Goal: Information Seeking & Learning: Compare options

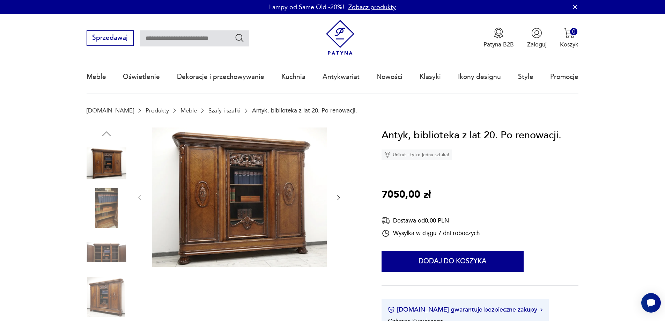
click at [258, 166] on img at bounding box center [239, 196] width 175 height 139
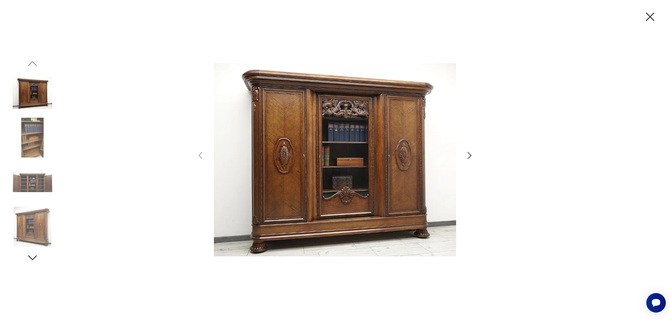
click at [469, 155] on icon "button" at bounding box center [469, 155] width 10 height 10
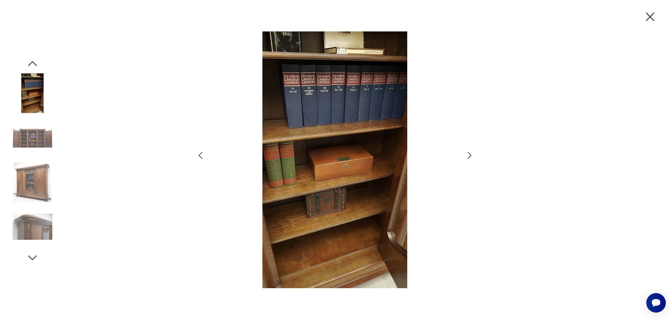
click at [469, 155] on icon "button" at bounding box center [469, 155] width 10 height 10
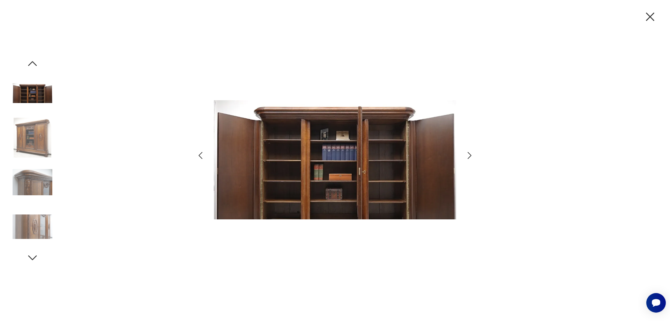
click at [468, 154] on icon "button" at bounding box center [469, 155] width 10 height 10
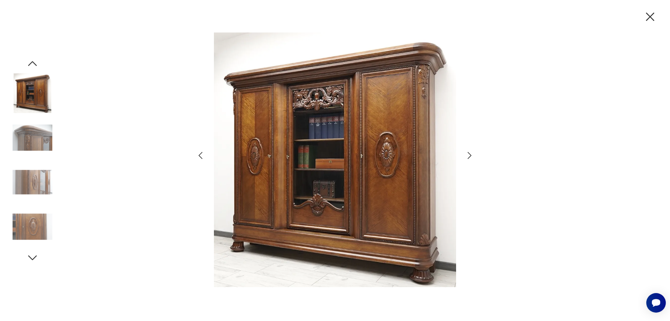
click at [468, 154] on icon "button" at bounding box center [469, 155] width 10 height 10
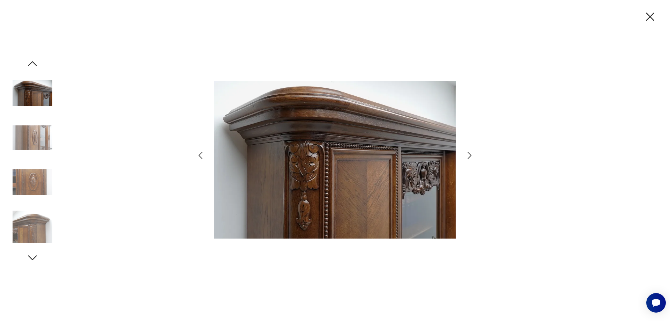
click at [468, 154] on icon "button" at bounding box center [469, 155] width 10 height 10
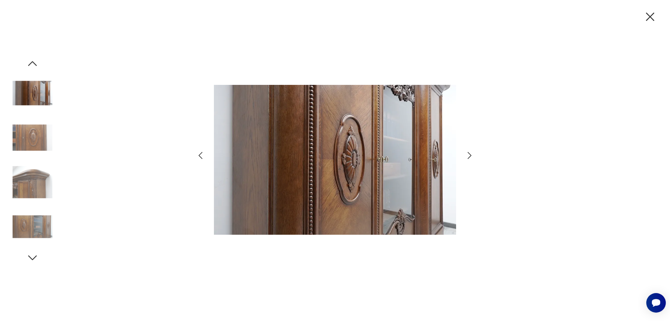
click at [468, 154] on icon "button" at bounding box center [469, 155] width 10 height 10
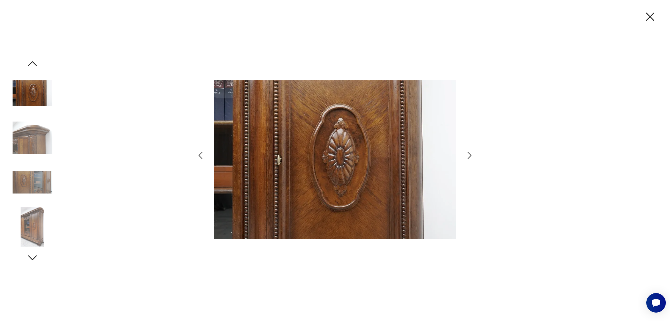
click at [468, 154] on icon "button" at bounding box center [469, 155] width 10 height 10
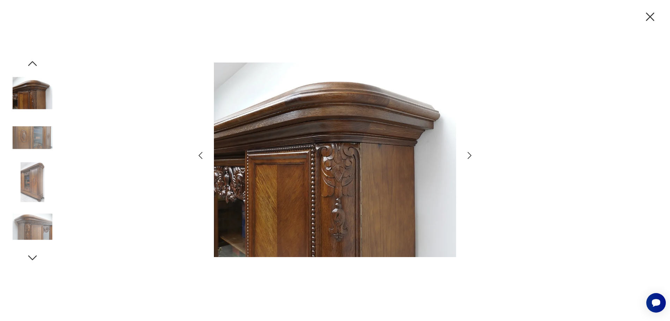
click at [468, 154] on icon "button" at bounding box center [469, 155] width 10 height 10
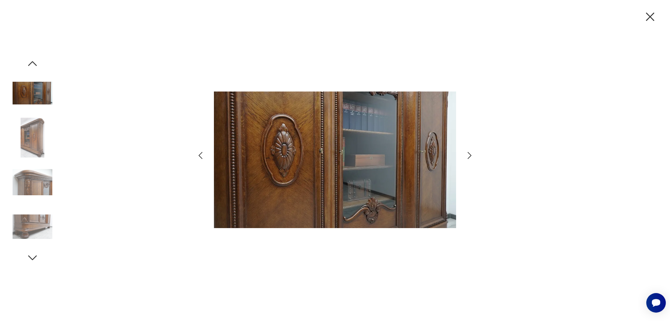
click at [468, 154] on icon "button" at bounding box center [469, 155] width 10 height 10
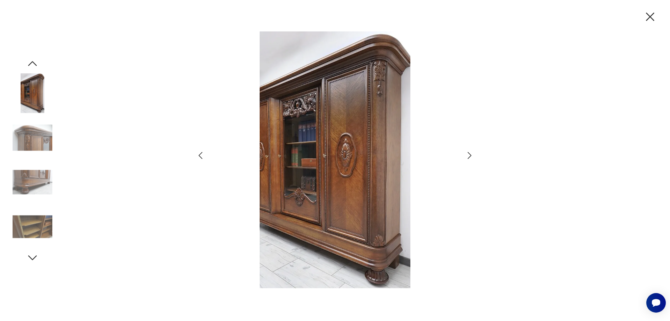
click at [200, 156] on icon "button" at bounding box center [200, 155] width 4 height 7
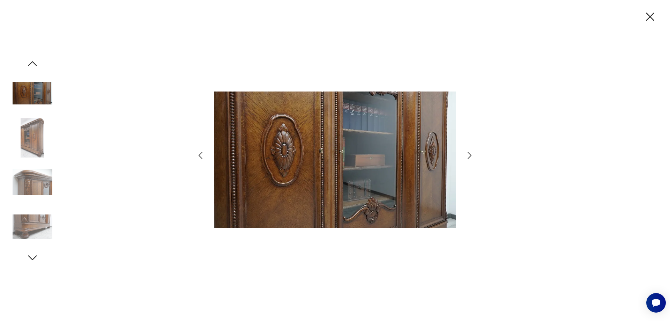
click at [200, 156] on icon "button" at bounding box center [200, 155] width 4 height 7
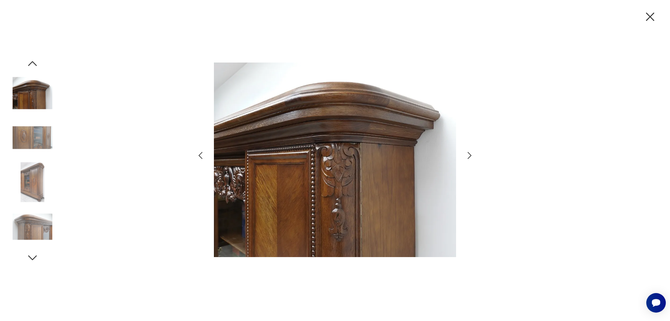
click at [200, 156] on icon "button" at bounding box center [200, 155] width 4 height 7
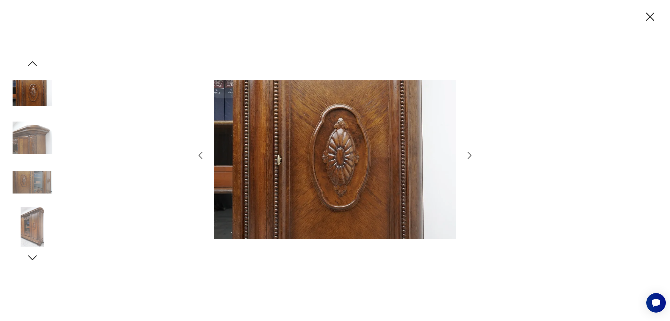
click at [200, 156] on icon "button" at bounding box center [200, 155] width 4 height 7
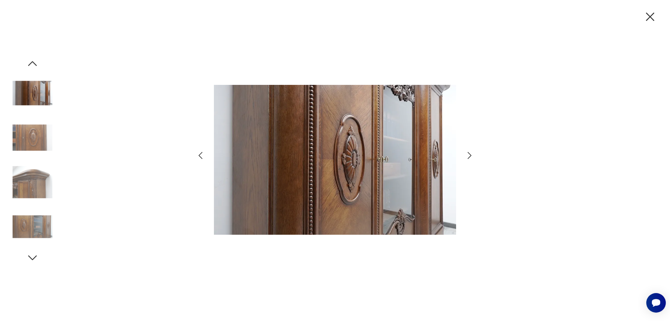
click at [200, 156] on icon "button" at bounding box center [200, 155] width 4 height 7
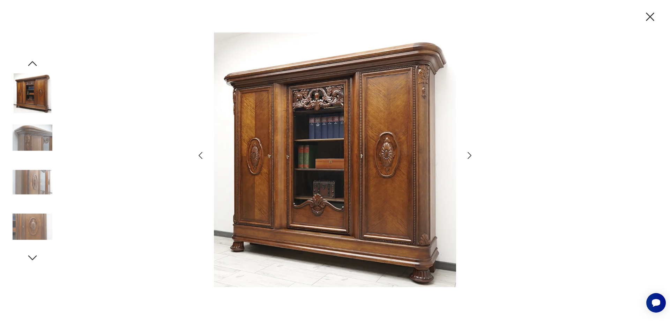
click at [200, 156] on icon "button" at bounding box center [200, 155] width 4 height 7
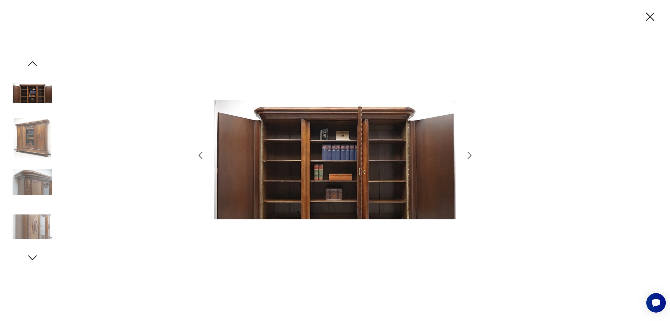
click at [200, 156] on icon "button" at bounding box center [200, 155] width 4 height 7
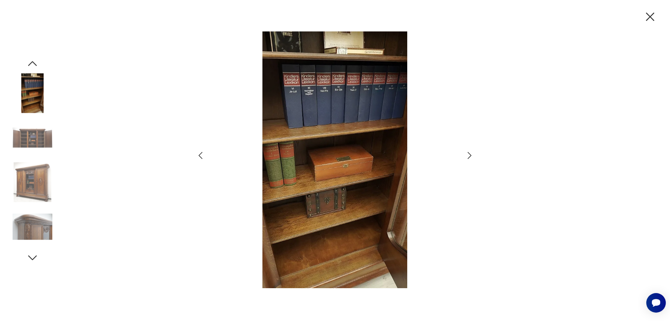
click at [200, 156] on icon "button" at bounding box center [200, 155] width 4 height 7
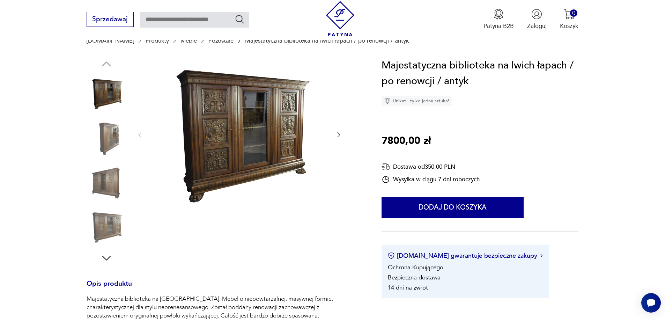
click at [249, 128] on img at bounding box center [239, 134] width 175 height 153
click at [0, 0] on img at bounding box center [0, 0] width 0 height 0
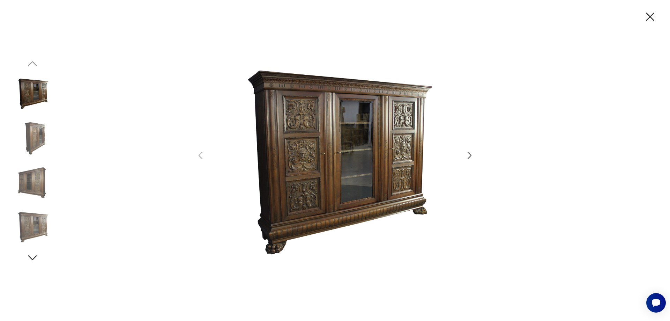
click at [469, 155] on icon "button" at bounding box center [469, 155] width 10 height 10
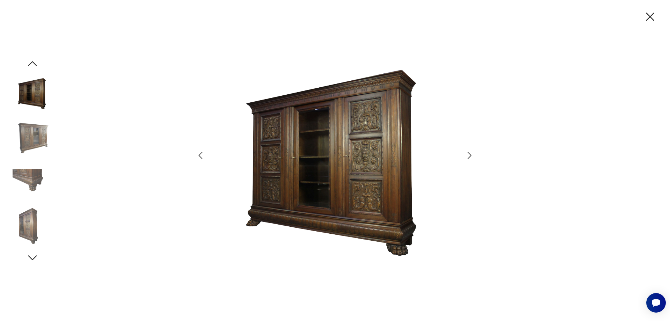
click at [469, 152] on icon "button" at bounding box center [469, 155] width 10 height 10
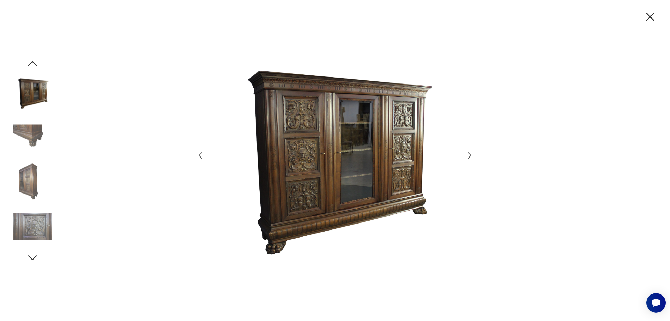
click at [469, 152] on icon "button" at bounding box center [469, 155] width 10 height 10
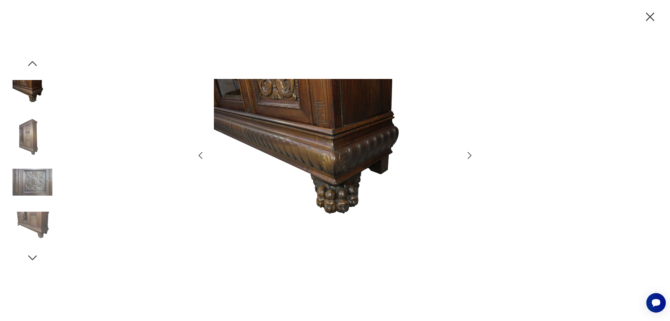
click at [469, 152] on icon "button" at bounding box center [469, 155] width 10 height 10
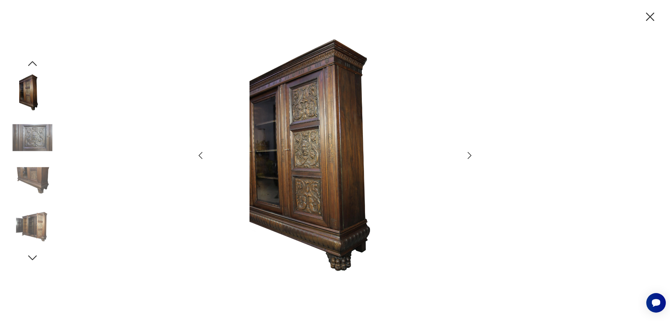
click at [469, 152] on icon "button" at bounding box center [469, 155] width 10 height 10
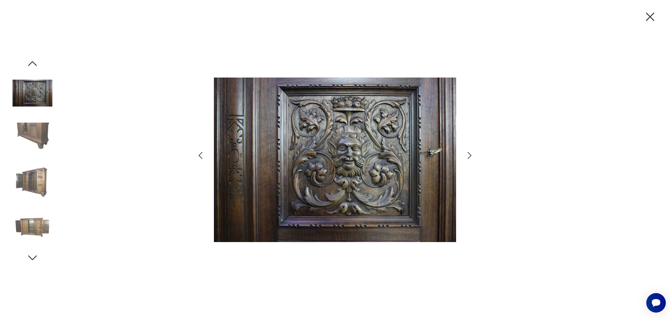
click at [469, 152] on icon "button" at bounding box center [469, 155] width 10 height 10
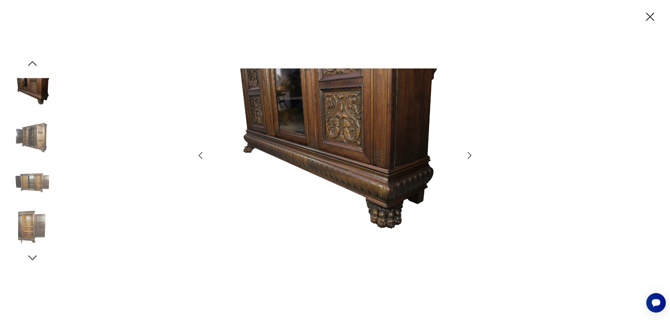
click at [468, 153] on icon "button" at bounding box center [469, 155] width 10 height 10
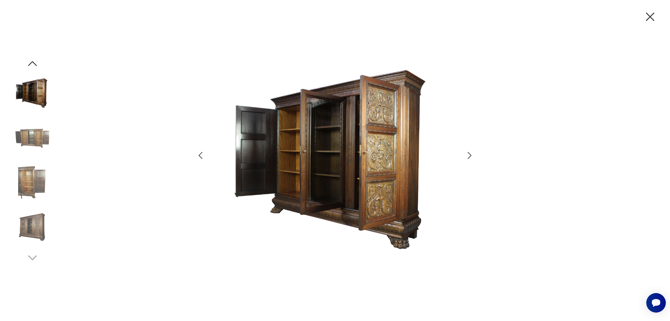
click at [468, 153] on icon "button" at bounding box center [469, 155] width 10 height 10
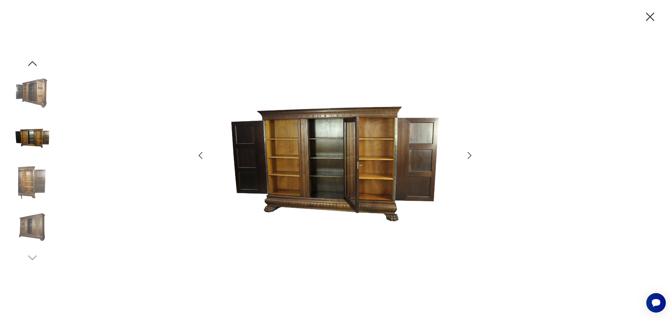
click at [468, 153] on icon "button" at bounding box center [469, 155] width 10 height 10
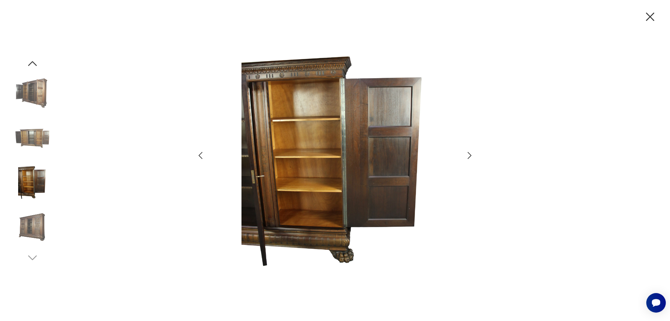
click at [468, 153] on icon "button" at bounding box center [469, 155] width 10 height 10
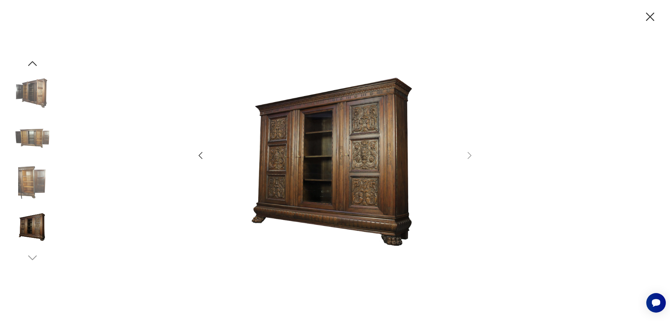
click at [201, 155] on icon "button" at bounding box center [200, 155] width 10 height 10
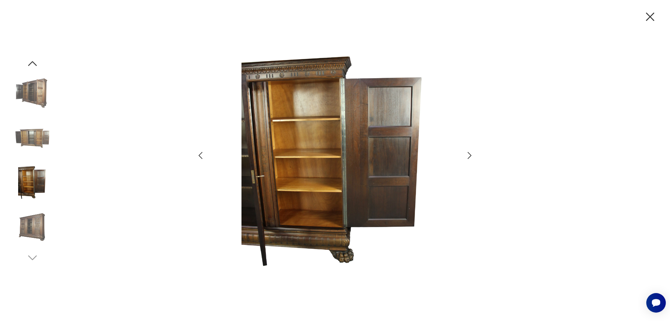
click at [201, 155] on icon "button" at bounding box center [200, 155] width 10 height 10
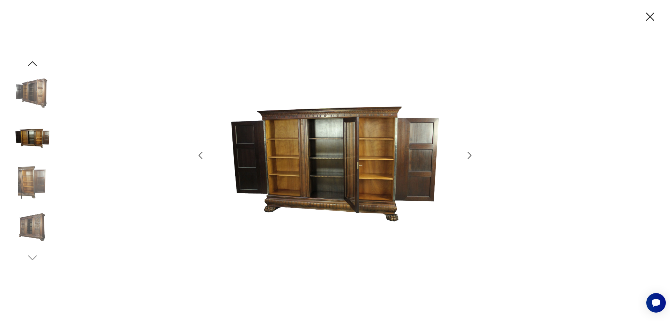
click at [201, 155] on icon "button" at bounding box center [200, 155] width 10 height 10
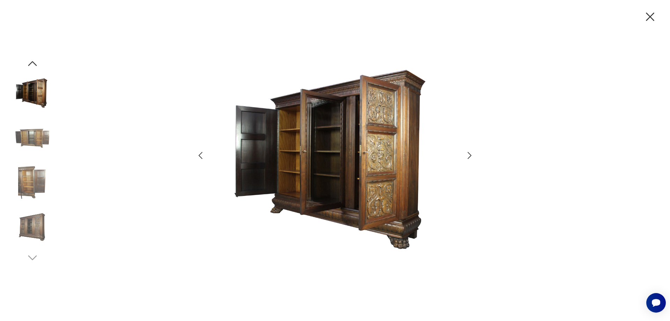
click at [201, 155] on icon "button" at bounding box center [200, 155] width 10 height 10
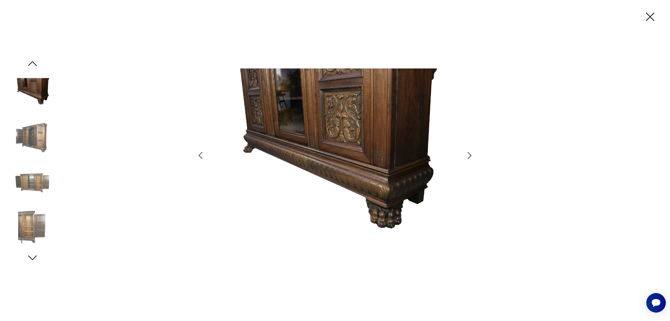
click at [201, 155] on icon "button" at bounding box center [200, 155] width 10 height 10
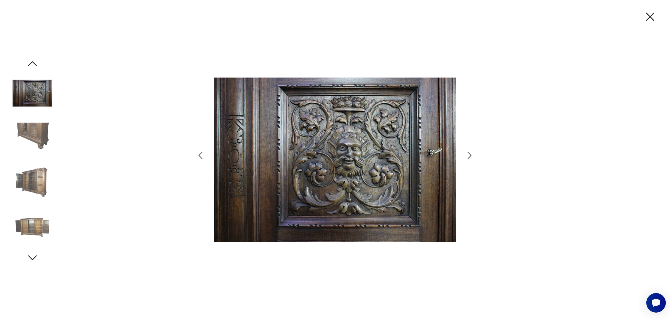
click at [201, 155] on icon "button" at bounding box center [200, 155] width 10 height 10
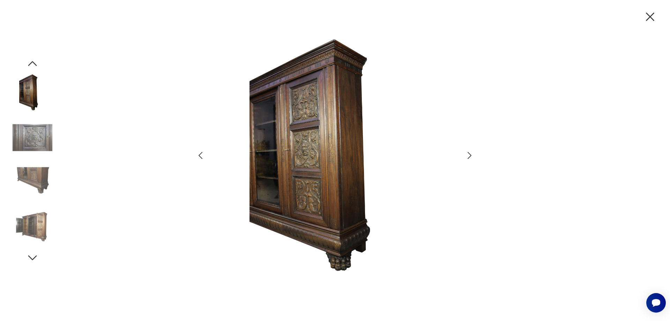
click at [201, 155] on icon "button" at bounding box center [200, 155] width 10 height 10
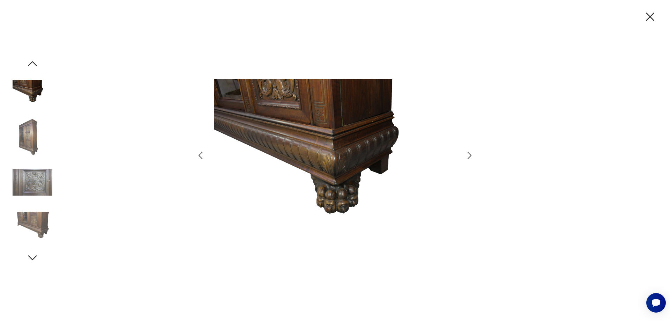
click at [201, 155] on icon "button" at bounding box center [200, 155] width 10 height 10
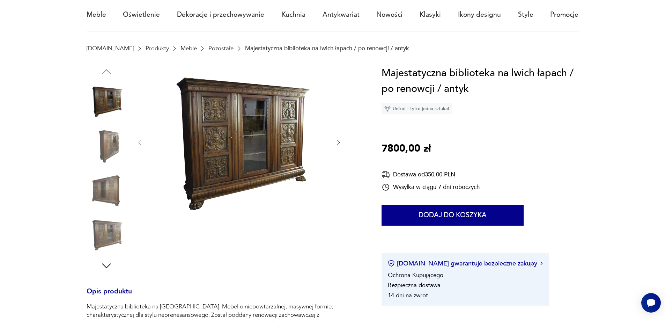
scroll to position [140, 0]
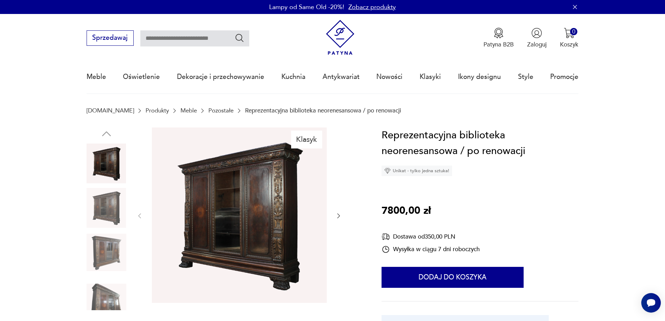
click at [275, 186] on img at bounding box center [239, 214] width 175 height 175
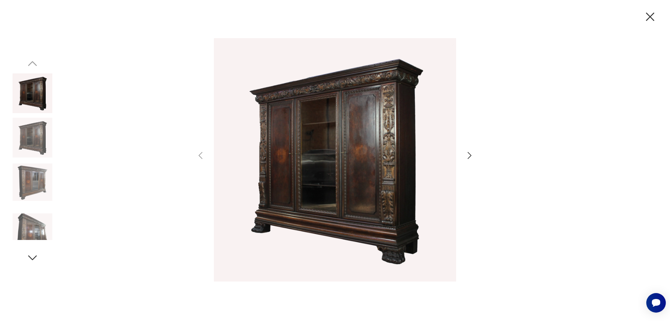
click at [468, 154] on icon "button" at bounding box center [469, 155] width 10 height 10
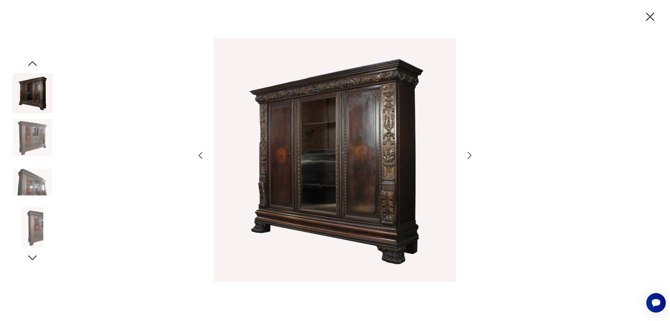
click at [467, 153] on icon "button" at bounding box center [469, 155] width 10 height 10
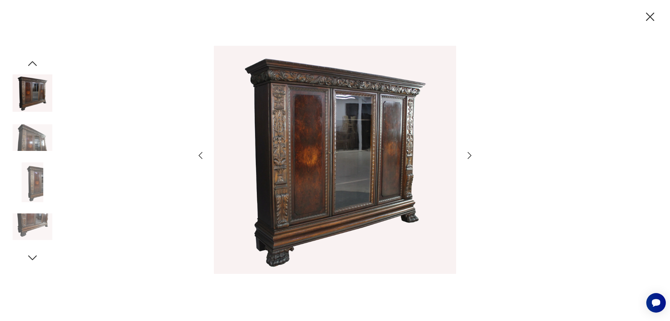
click at [468, 154] on icon "button" at bounding box center [469, 155] width 10 height 10
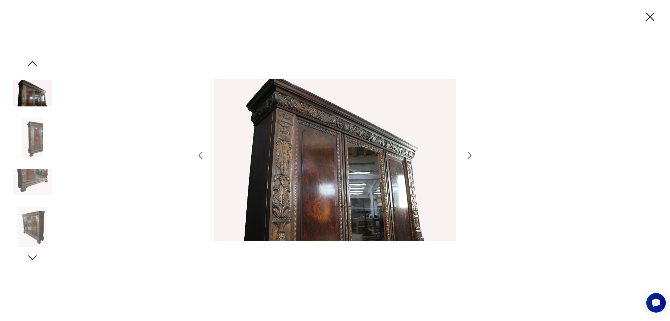
click at [468, 154] on icon "button" at bounding box center [469, 155] width 10 height 10
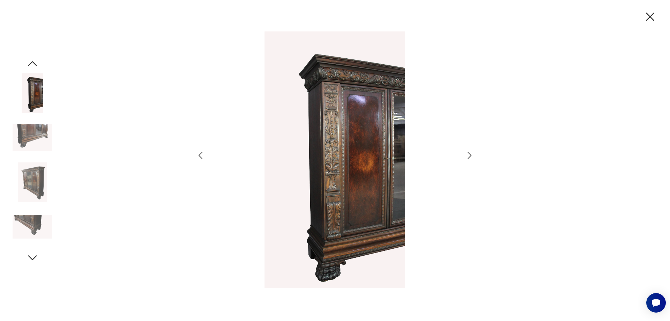
click at [468, 154] on icon "button" at bounding box center [469, 155] width 10 height 10
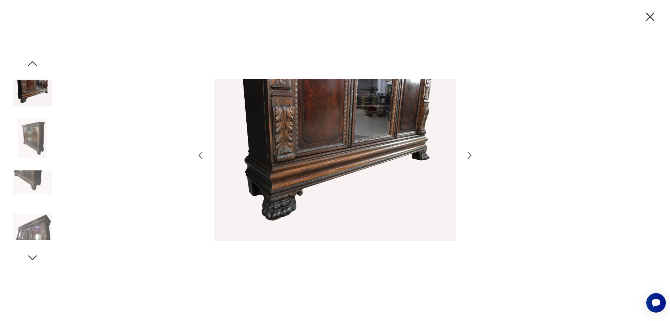
click at [468, 154] on icon "button" at bounding box center [469, 155] width 10 height 10
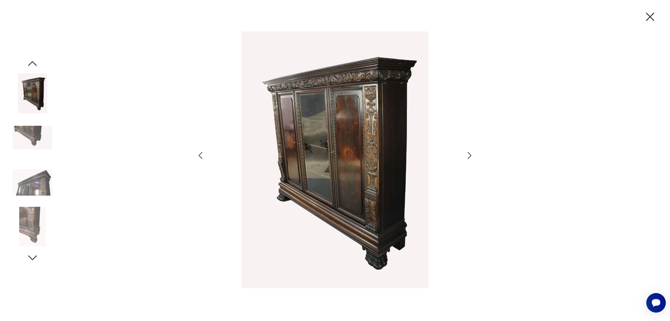
click at [468, 154] on icon "button" at bounding box center [469, 155] width 10 height 10
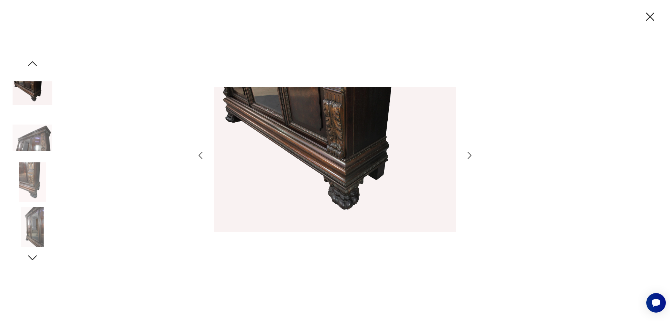
click at [468, 154] on icon "button" at bounding box center [469, 155] width 10 height 10
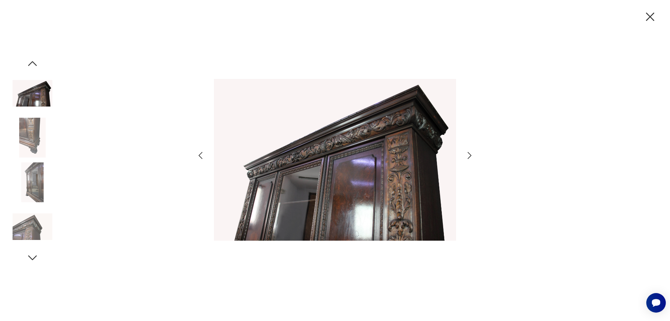
click at [468, 154] on icon "button" at bounding box center [469, 155] width 10 height 10
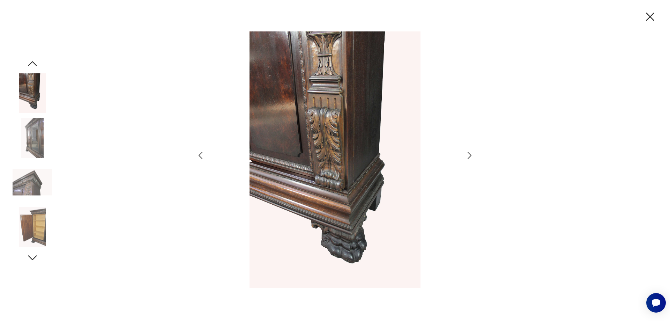
click at [468, 154] on icon "button" at bounding box center [469, 155] width 10 height 10
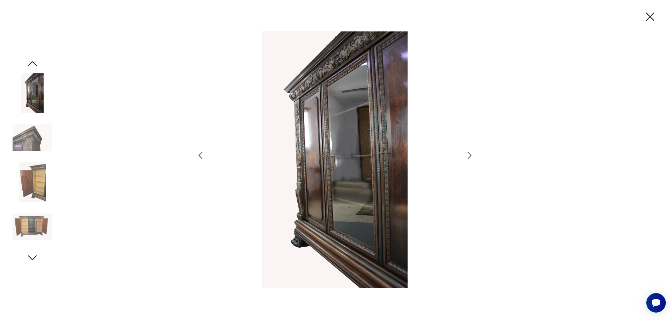
click at [468, 154] on icon "button" at bounding box center [469, 155] width 10 height 10
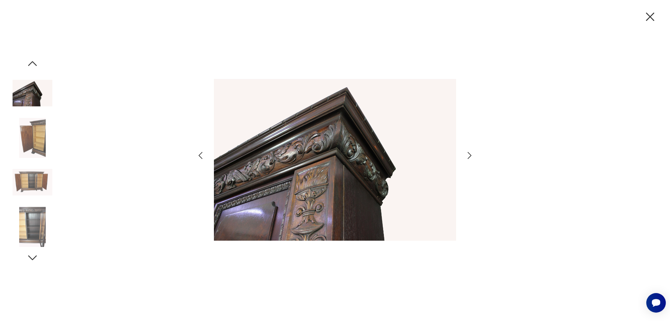
click at [468, 154] on icon "button" at bounding box center [469, 155] width 10 height 10
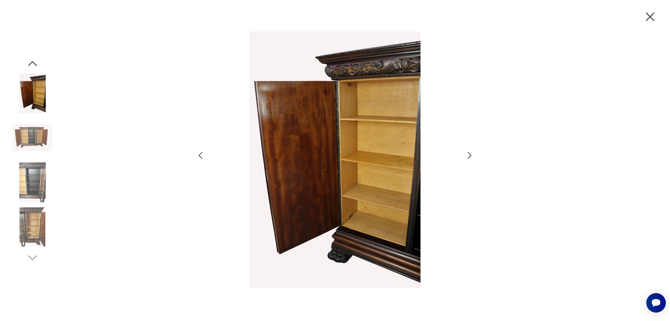
click at [468, 154] on icon "button" at bounding box center [469, 155] width 10 height 10
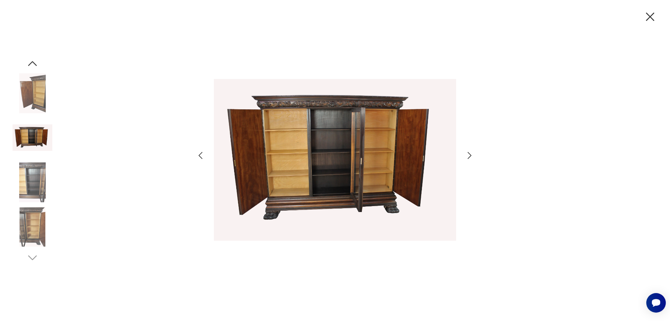
click at [468, 154] on icon "button" at bounding box center [469, 155] width 10 height 10
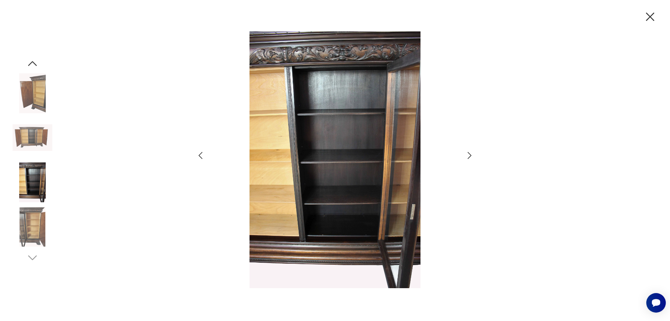
click at [468, 154] on icon "button" at bounding box center [469, 155] width 10 height 10
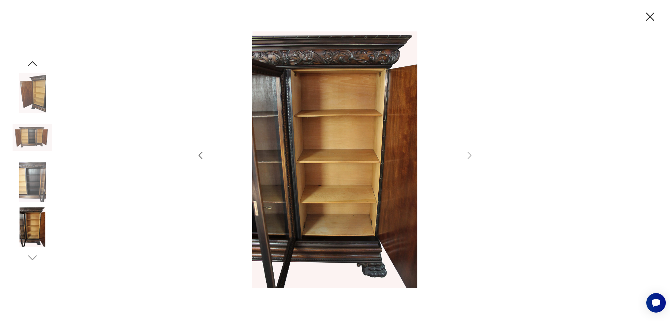
click at [265, 18] on div at bounding box center [335, 160] width 670 height 321
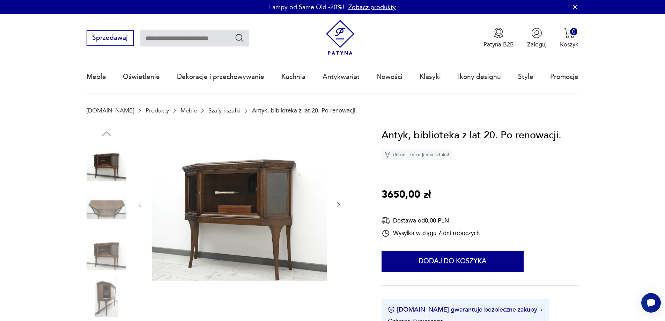
click at [243, 186] on img at bounding box center [239, 203] width 175 height 153
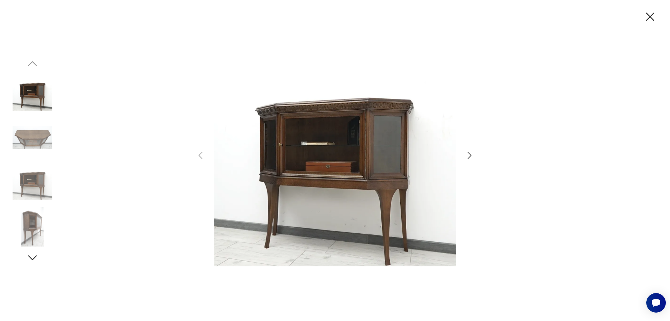
click at [468, 155] on icon "button" at bounding box center [469, 155] width 10 height 10
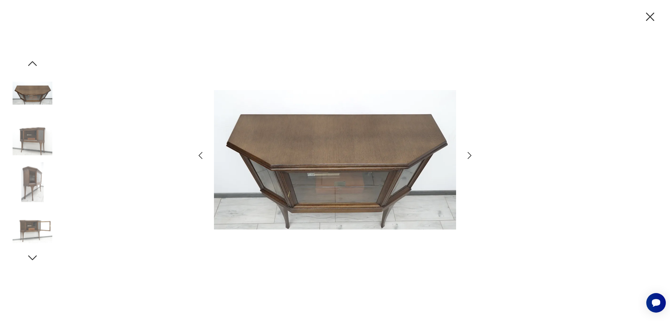
click at [468, 155] on icon "button" at bounding box center [469, 155] width 10 height 10
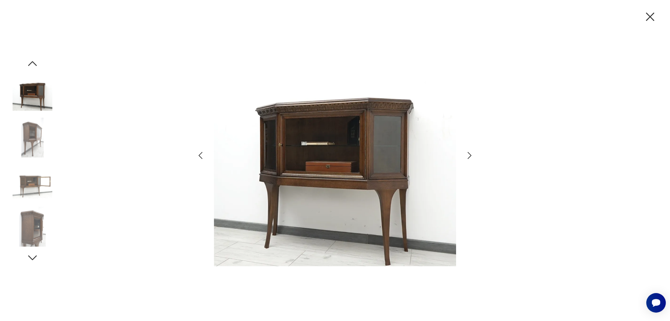
click at [468, 155] on icon "button" at bounding box center [469, 155] width 10 height 10
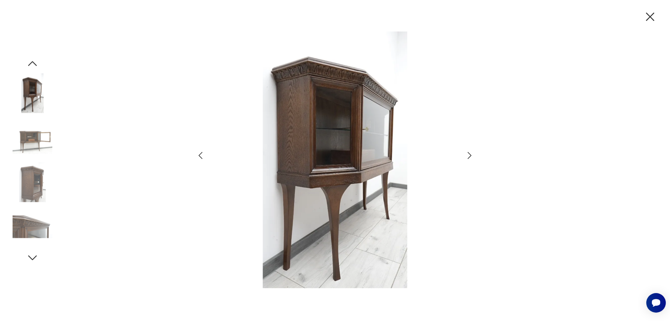
click at [468, 155] on icon "button" at bounding box center [469, 155] width 10 height 10
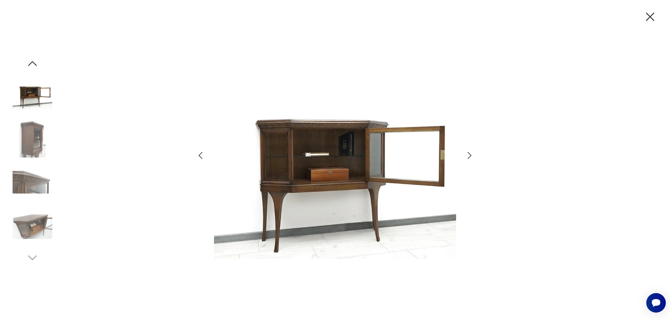
click at [468, 155] on icon "button" at bounding box center [469, 155] width 10 height 10
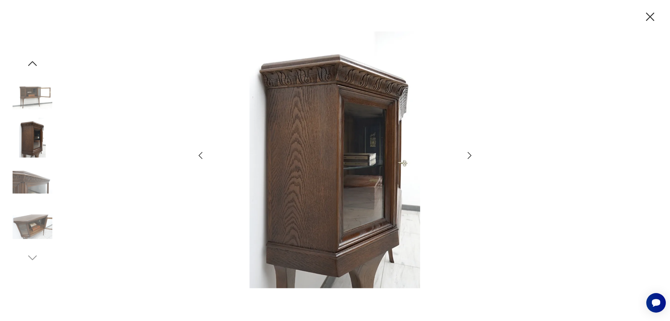
click at [468, 155] on icon "button" at bounding box center [469, 155] width 10 height 10
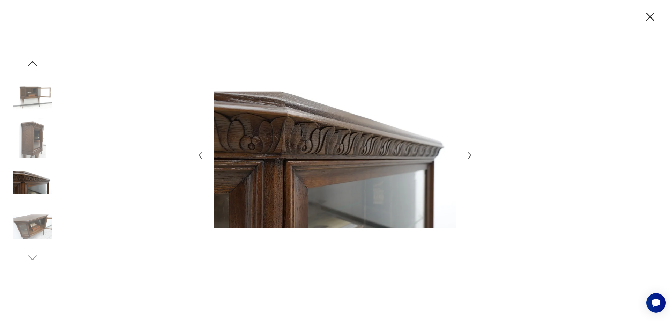
click at [468, 155] on icon "button" at bounding box center [469, 155] width 10 height 10
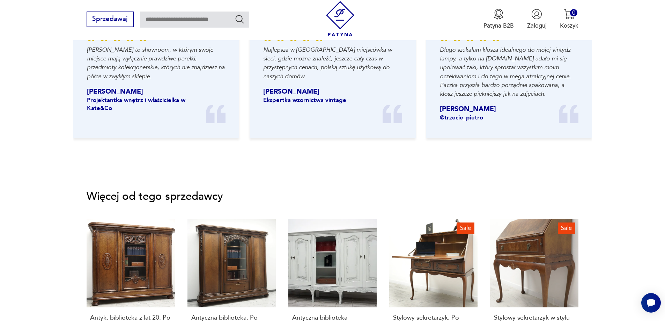
scroll to position [977, 0]
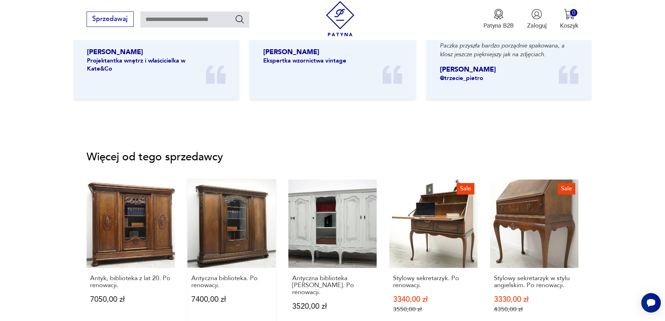
click at [222, 222] on link "Antyczna biblioteka. Po renowacji. 7400,00 zł" at bounding box center [231, 253] width 88 height 149
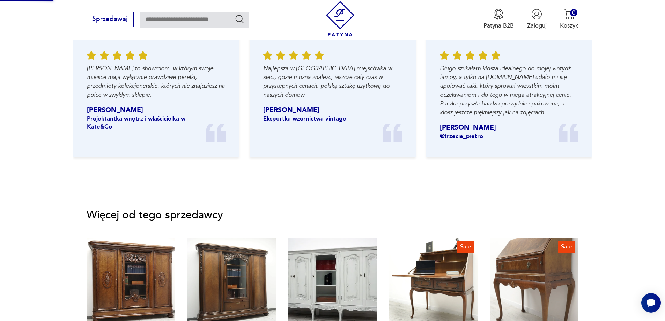
scroll to position [524, 0]
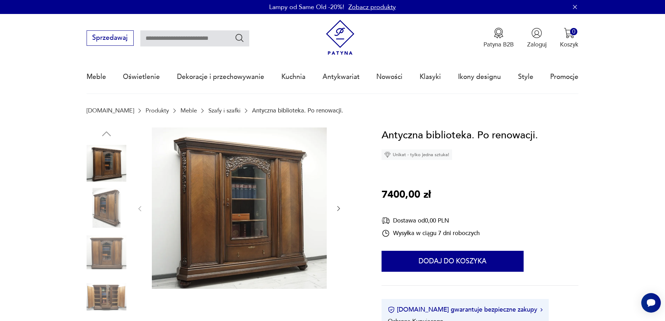
click at [247, 212] on img at bounding box center [239, 207] width 175 height 161
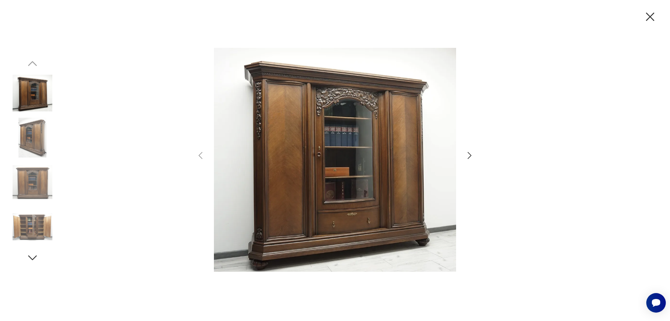
click at [471, 155] on icon "button" at bounding box center [469, 155] width 4 height 7
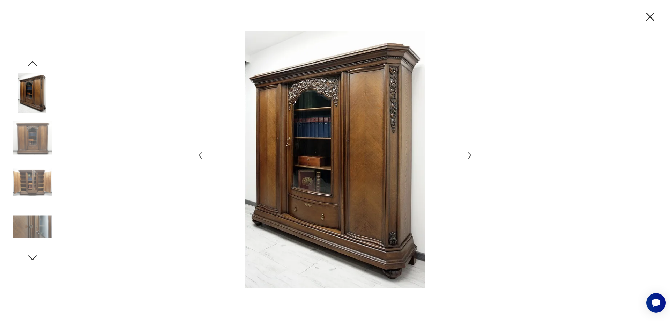
click at [471, 155] on icon "button" at bounding box center [469, 155] width 10 height 10
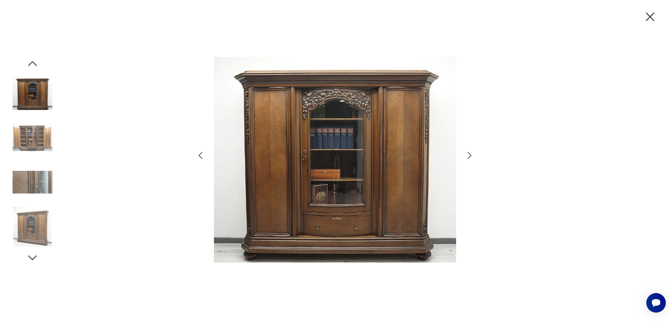
click at [471, 155] on icon "button" at bounding box center [469, 155] width 10 height 10
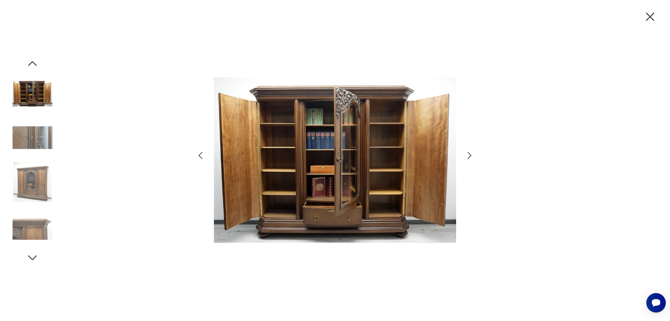
click at [470, 154] on icon "button" at bounding box center [469, 155] width 4 height 7
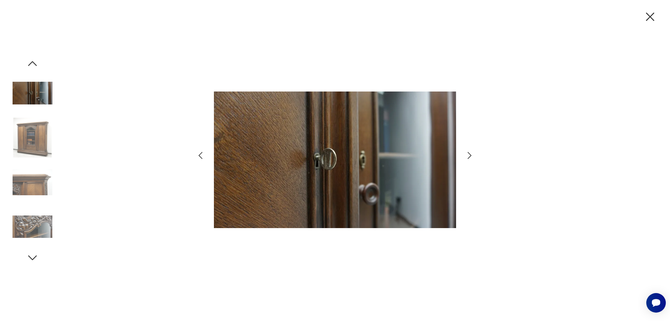
click at [470, 154] on icon "button" at bounding box center [469, 155] width 4 height 7
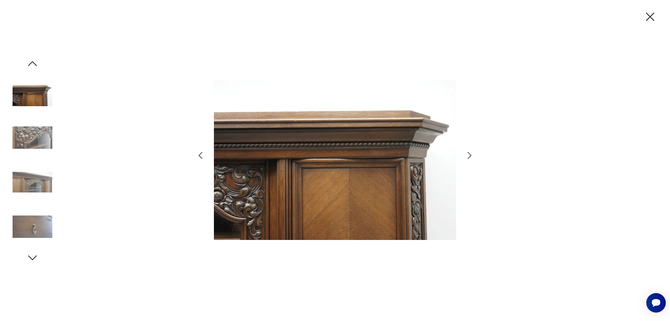
click at [470, 154] on icon "button" at bounding box center [469, 155] width 4 height 7
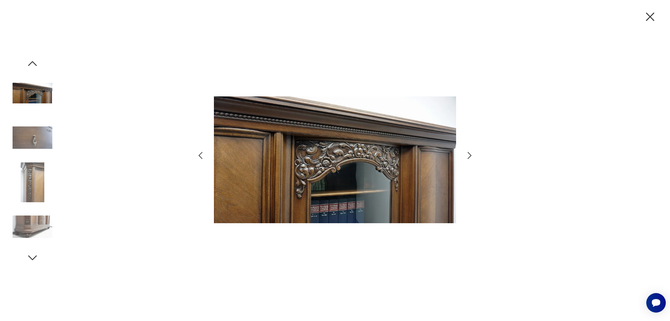
click at [470, 154] on icon "button" at bounding box center [469, 155] width 4 height 7
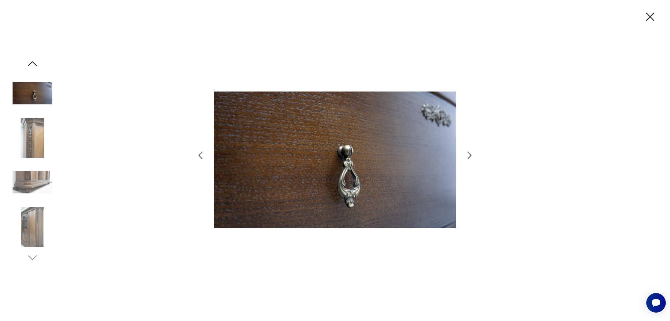
click at [470, 154] on icon "button" at bounding box center [469, 155] width 4 height 7
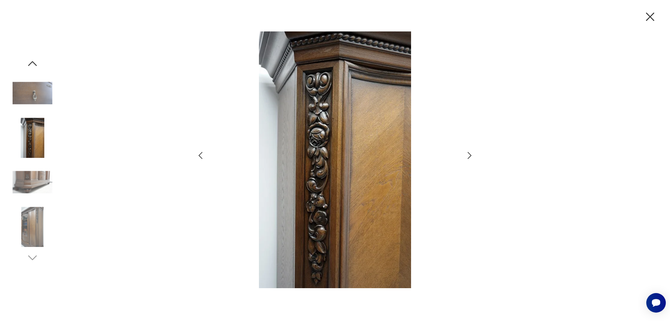
click at [470, 154] on icon "button" at bounding box center [469, 155] width 4 height 7
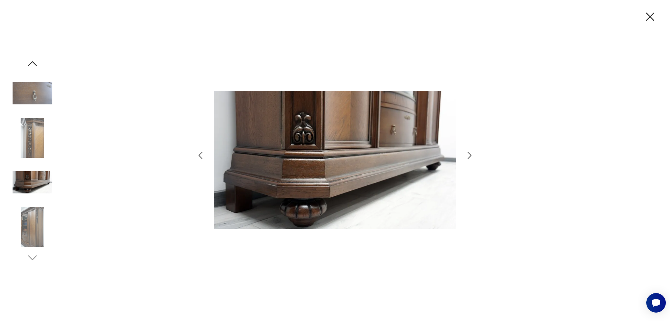
click at [470, 154] on icon "button" at bounding box center [469, 155] width 4 height 7
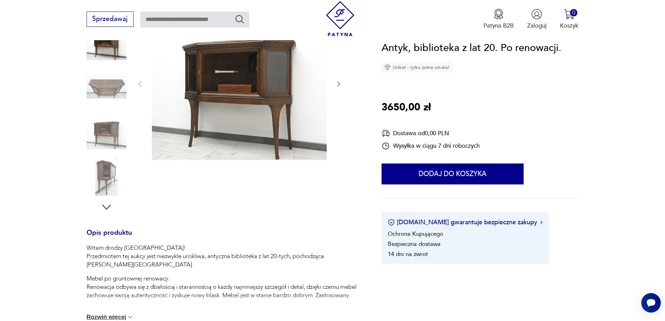
scroll to position [86, 0]
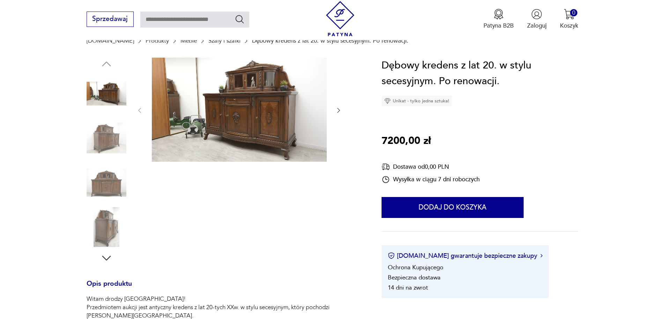
click at [237, 133] on img at bounding box center [239, 110] width 175 height 104
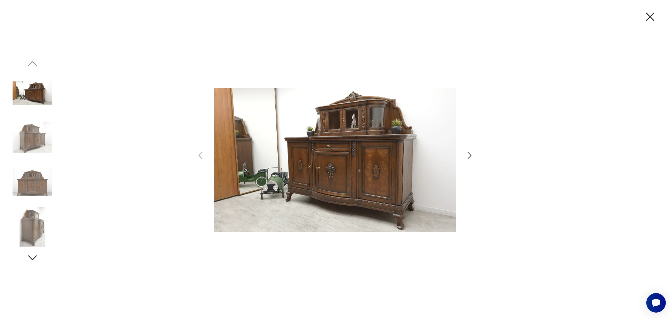
click at [469, 154] on icon "button" at bounding box center [469, 155] width 10 height 10
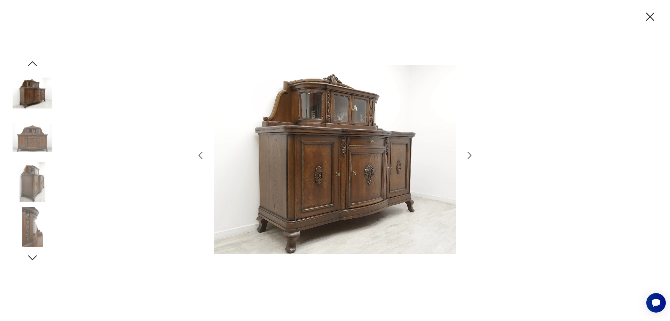
click at [469, 154] on icon "button" at bounding box center [469, 155] width 10 height 10
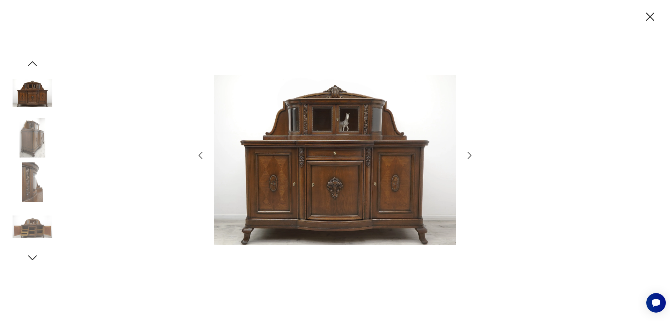
click at [469, 155] on icon "button" at bounding box center [469, 155] width 10 height 10
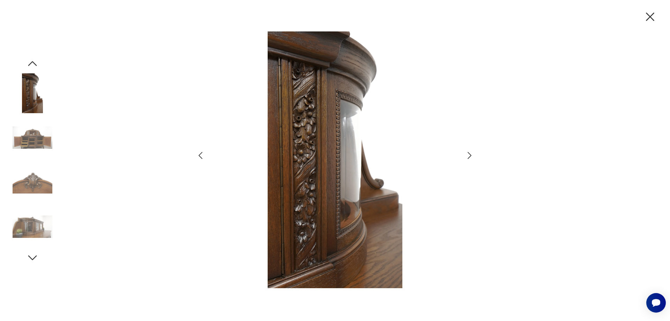
click at [469, 156] on icon "button" at bounding box center [469, 155] width 10 height 10
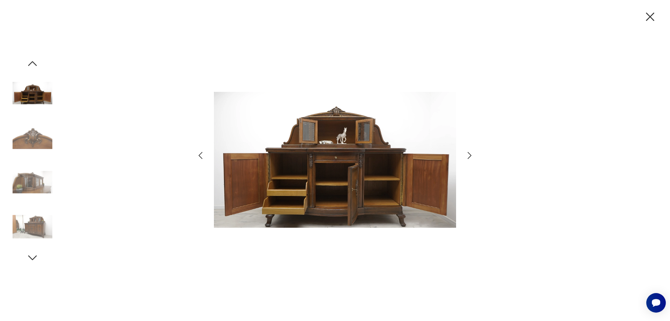
click at [469, 156] on icon "button" at bounding box center [469, 155] width 10 height 10
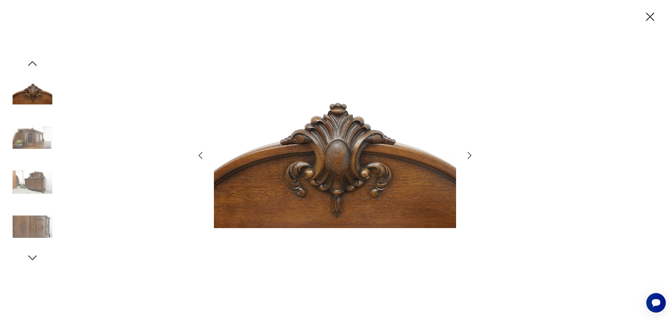
click at [469, 156] on icon "button" at bounding box center [469, 155] width 10 height 10
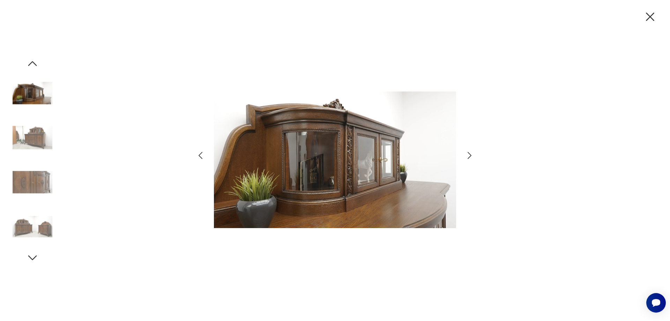
click at [469, 156] on icon "button" at bounding box center [469, 155] width 10 height 10
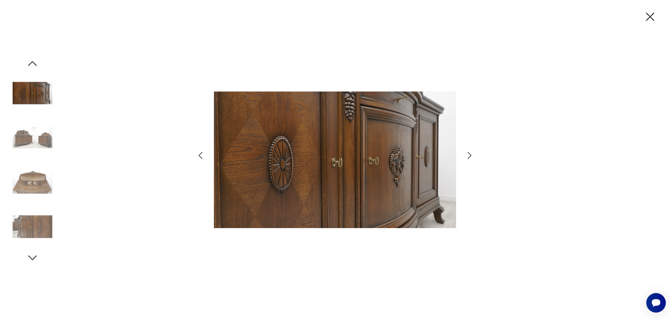
click at [469, 156] on icon "button" at bounding box center [469, 155] width 10 height 10
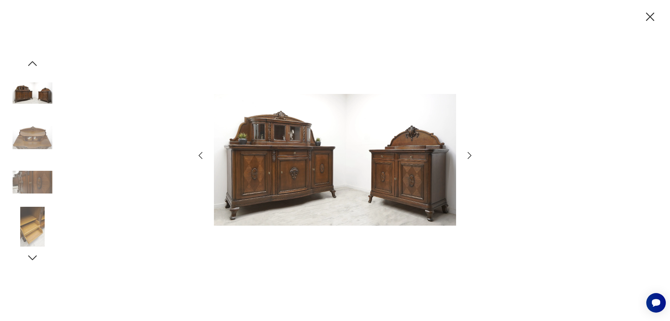
click at [469, 156] on icon "button" at bounding box center [469, 155] width 10 height 10
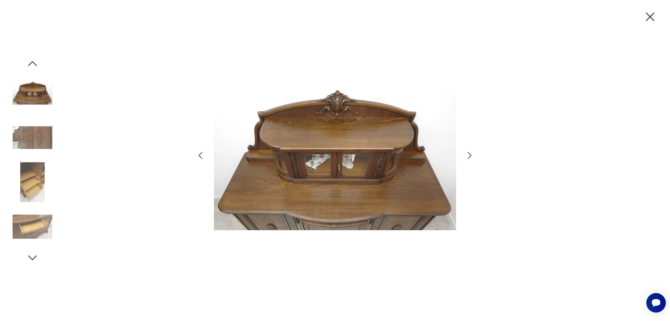
click at [469, 156] on icon "button" at bounding box center [469, 155] width 10 height 10
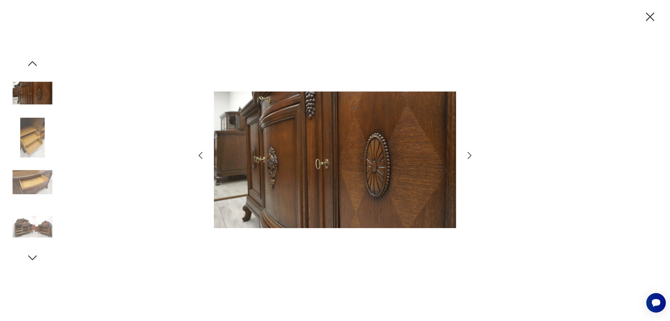
click at [469, 156] on icon "button" at bounding box center [469, 155] width 10 height 10
